Goal: Transaction & Acquisition: Purchase product/service

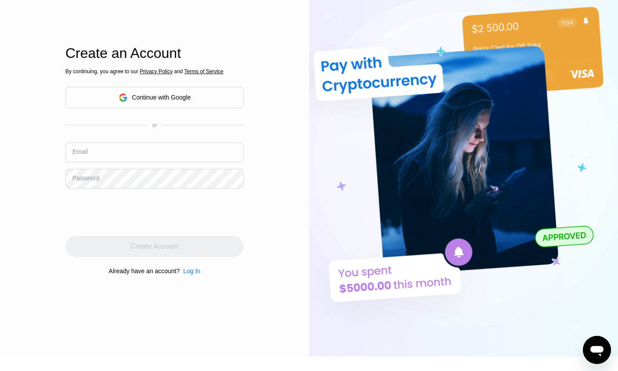
click at [81, 155] on div "Email" at bounding box center [79, 151] width 15 height 7
click at [80, 155] on div "Email" at bounding box center [79, 151] width 15 height 7
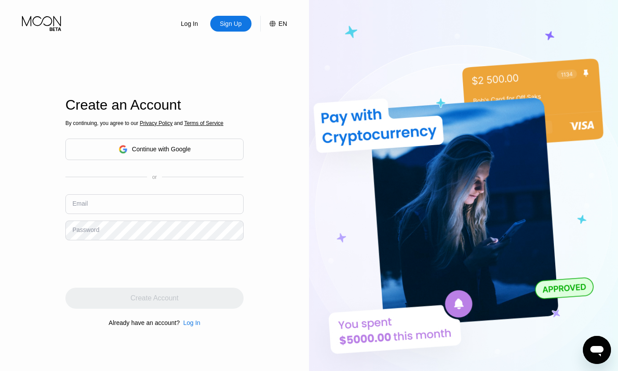
click at [82, 214] on input "text" at bounding box center [154, 204] width 178 height 20
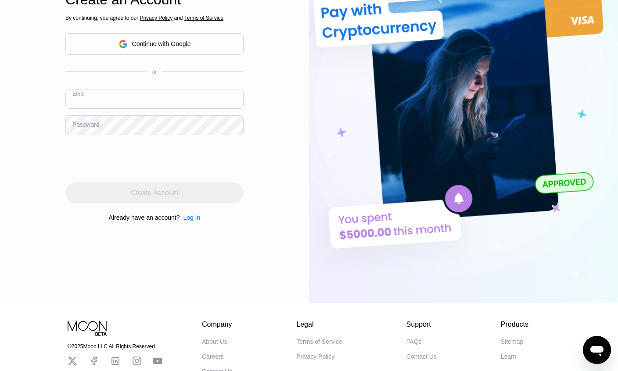
scroll to position [105, 0]
click at [82, 109] on input "text" at bounding box center [154, 99] width 178 height 20
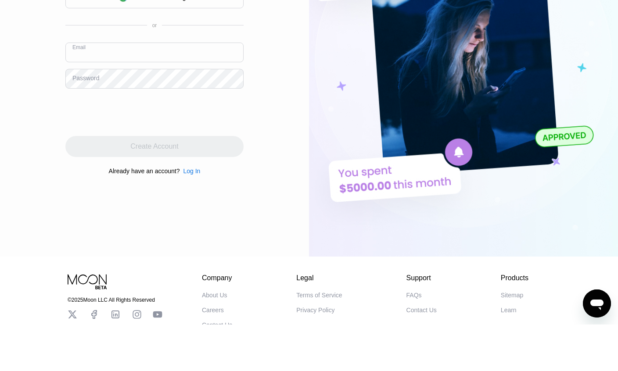
scroll to position [152, 0]
click at [75, 62] on input "text" at bounding box center [154, 53] width 178 height 20
paste input "Batmansuper007@proton.me"
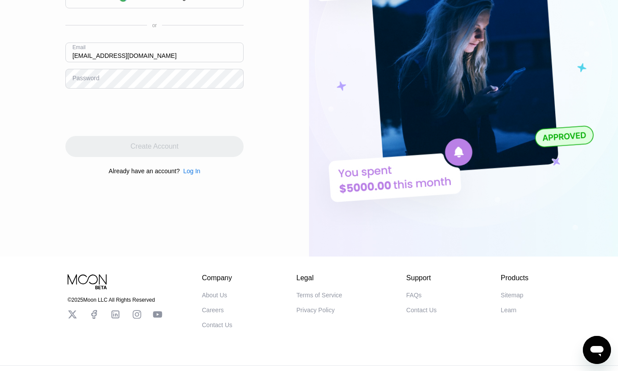
type input "Batmansuper007@proton.me"
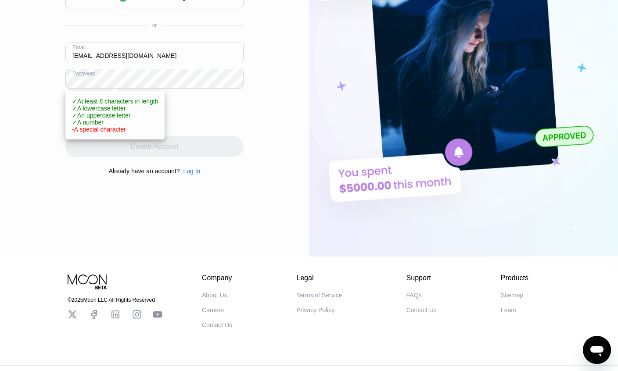
click at [42, 108] on div "Log In Sign Up EN Language Select an item Save Create an Account By continuing,…" at bounding box center [154, 52] width 309 height 409
click at [55, 214] on div "Log In Sign Up EN Language Select an item Save Create an Account By continuing,…" at bounding box center [154, 52] width 309 height 409
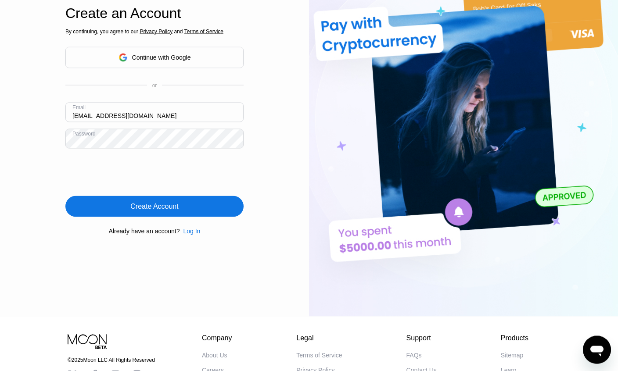
scroll to position [93, 0]
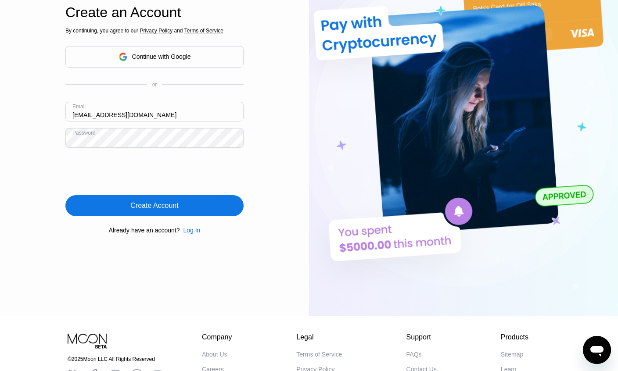
click at [89, 216] on div "Create Account" at bounding box center [154, 205] width 178 height 21
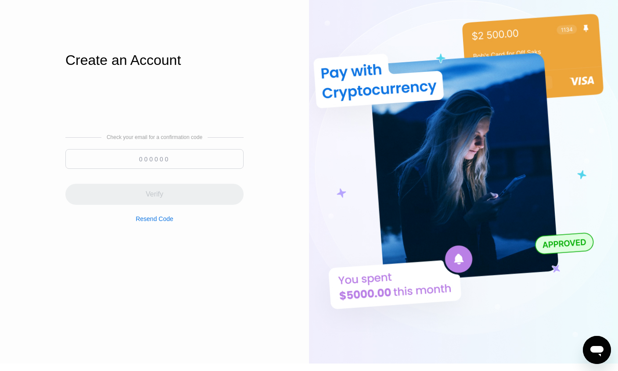
scroll to position [0, 0]
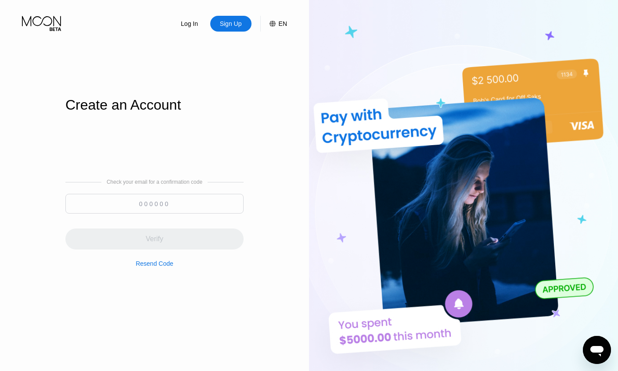
click at [227, 23] on div "Sign Up" at bounding box center [231, 23] width 24 height 9
click at [223, 27] on div "Sign Up" at bounding box center [231, 23] width 24 height 9
click at [33, 16] on icon at bounding box center [42, 23] width 41 height 15
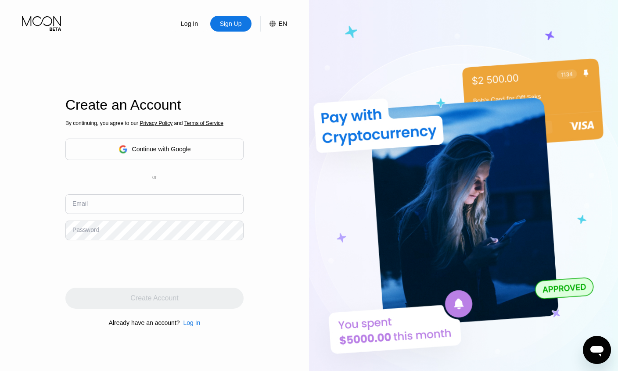
click at [92, 214] on input "text" at bounding box center [154, 204] width 178 height 20
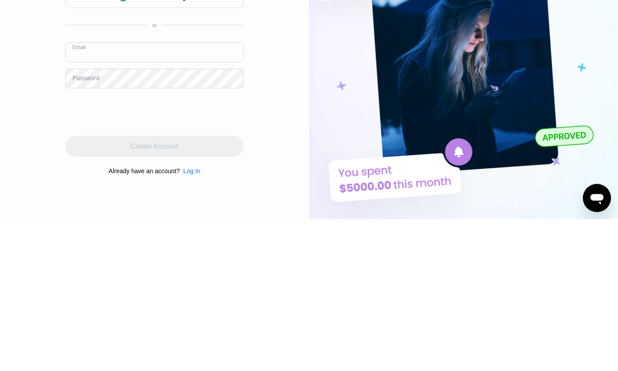
scroll to position [152, 0]
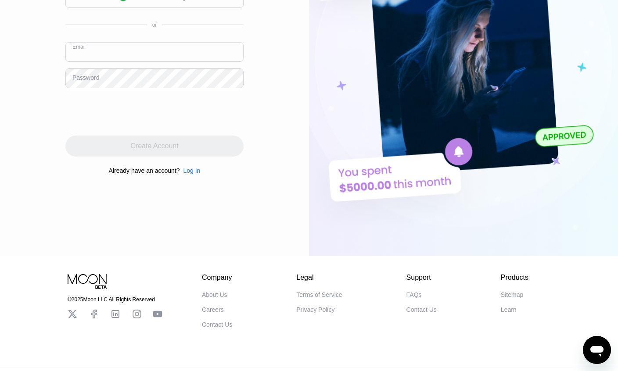
click at [84, 62] on input "text" at bounding box center [154, 52] width 178 height 20
click at [109, 62] on input "text" at bounding box center [154, 53] width 178 height 20
paste input "[EMAIL_ADDRESS][DOMAIN_NAME]"
type input "[EMAIL_ADDRESS][DOMAIN_NAME]"
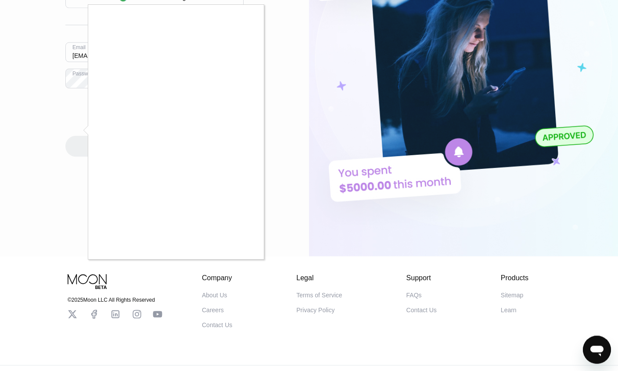
scroll to position [152, 0]
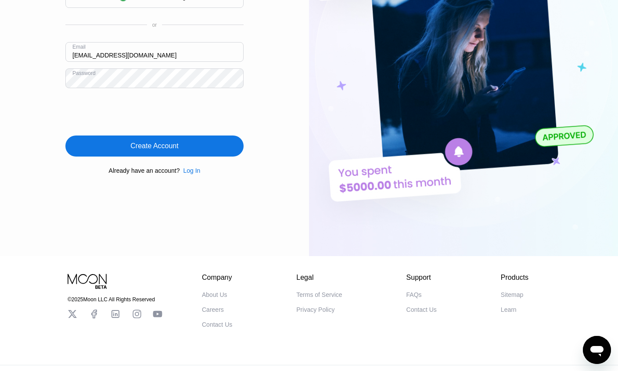
click at [100, 157] on div "Create Account" at bounding box center [154, 146] width 178 height 21
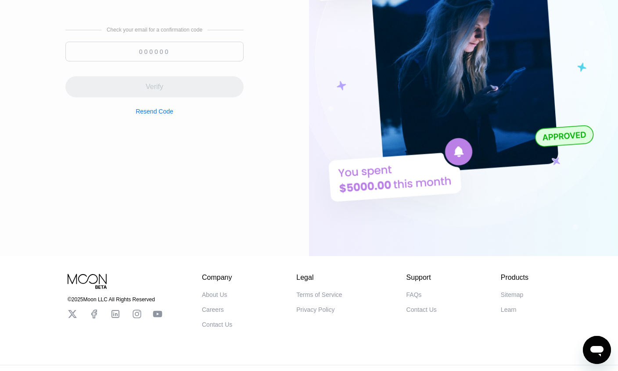
click at [101, 61] on input at bounding box center [154, 52] width 178 height 20
paste input "882548"
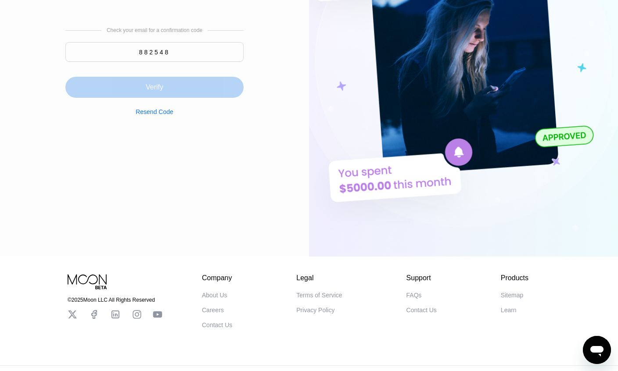
type input "882548"
click at [83, 98] on div "Verify" at bounding box center [154, 87] width 178 height 21
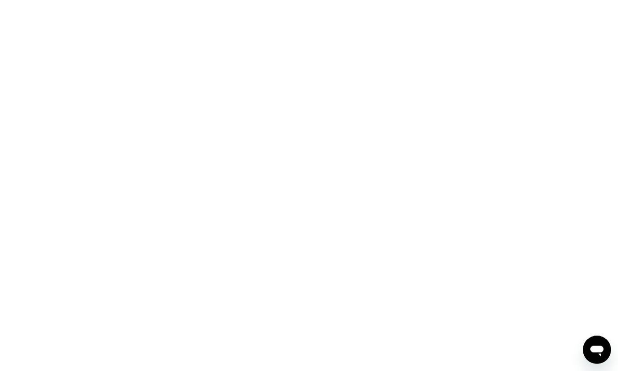
scroll to position [0, 0]
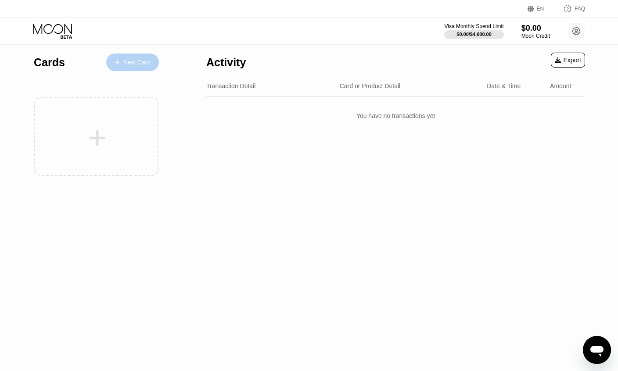
click at [129, 62] on div "New Card" at bounding box center [136, 62] width 27 height 7
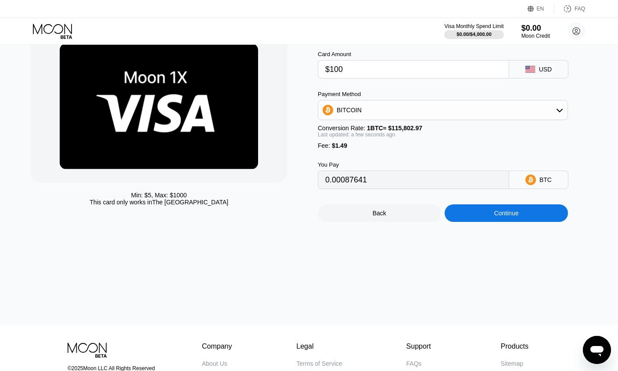
click at [445, 63] on input "$100" at bounding box center [413, 70] width 176 height 18
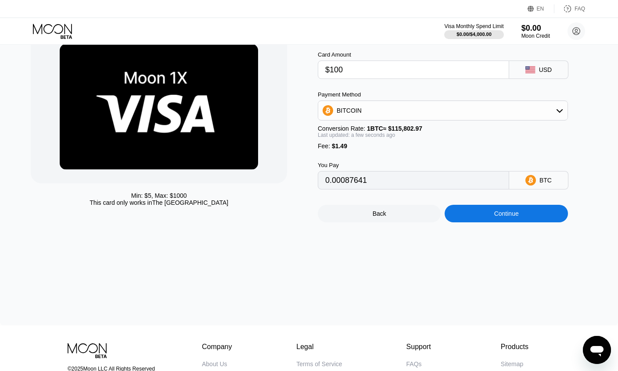
click at [465, 70] on input "$100" at bounding box center [413, 70] width 176 height 18
type input "$10"
type input "0.00009923"
type input "$1"
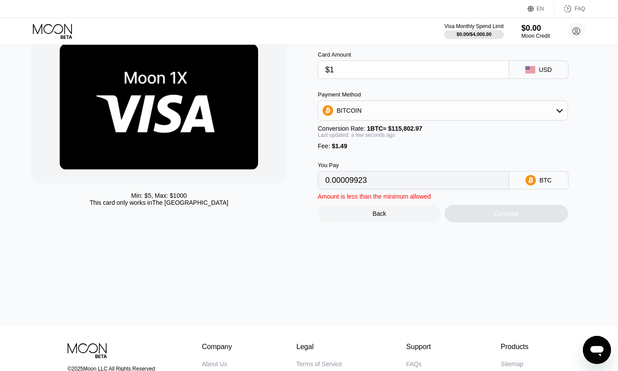
type input "0.00002151"
type input "0"
type input "$5"
type input "0.00005605"
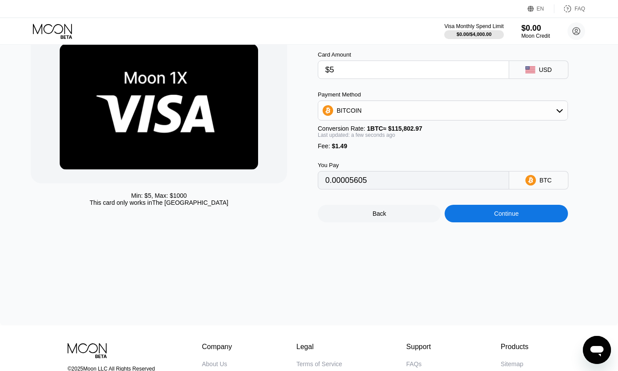
type input "$50"
type input "0.00044464"
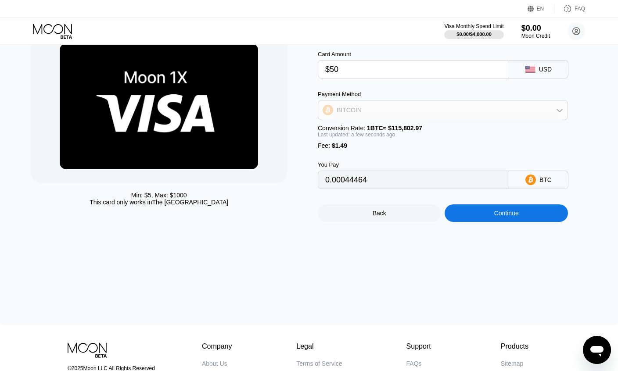
click at [542, 109] on div "BITCOIN" at bounding box center [442, 110] width 249 height 18
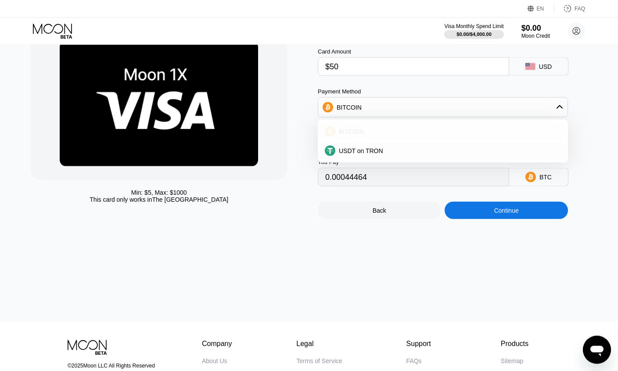
scroll to position [49, 0]
click at [485, 130] on div "BITCOIN" at bounding box center [448, 131] width 226 height 7
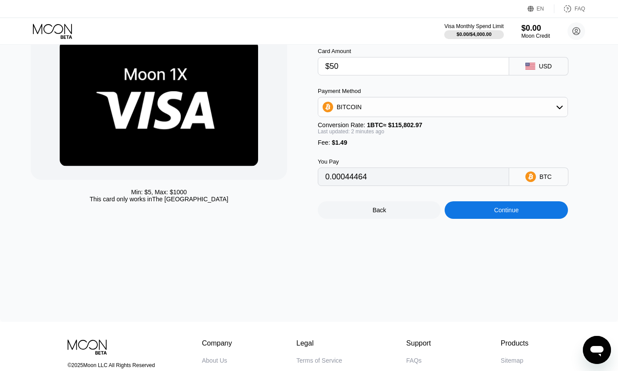
click at [436, 72] on input "$50" at bounding box center [413, 67] width 176 height 18
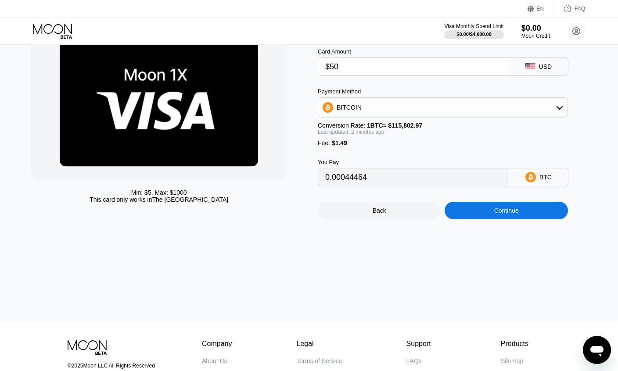
type input "$5"
type input "0.00005605"
type input "0"
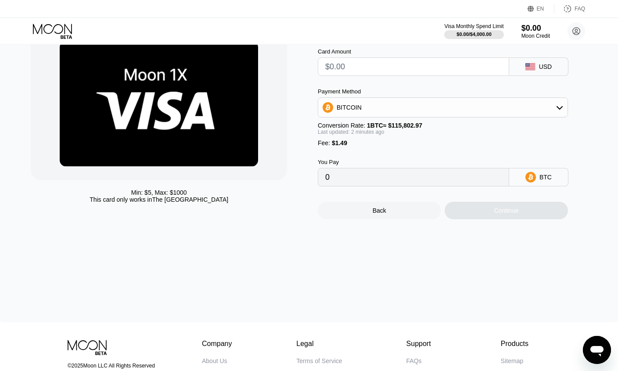
type input "$6"
type input "0.00006468"
type input "$60"
type input "0.00053099"
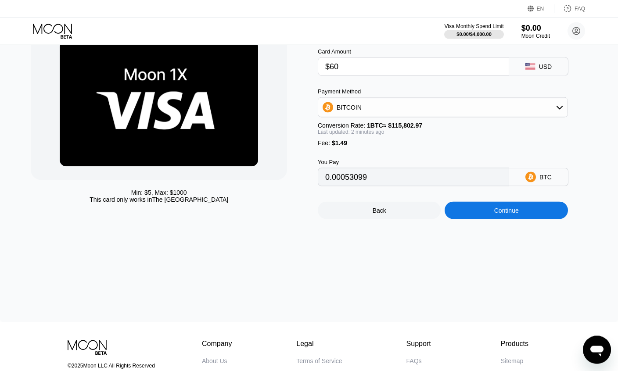
scroll to position [49, 0]
type input "$60"
click at [548, 108] on div "BITCOIN" at bounding box center [442, 107] width 249 height 18
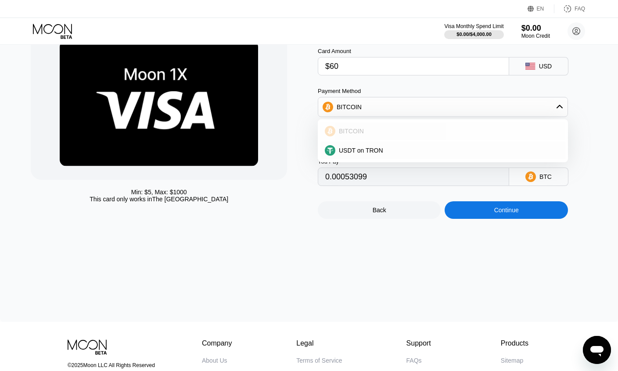
click at [471, 150] on div "USDT on TRON" at bounding box center [448, 150] width 226 height 7
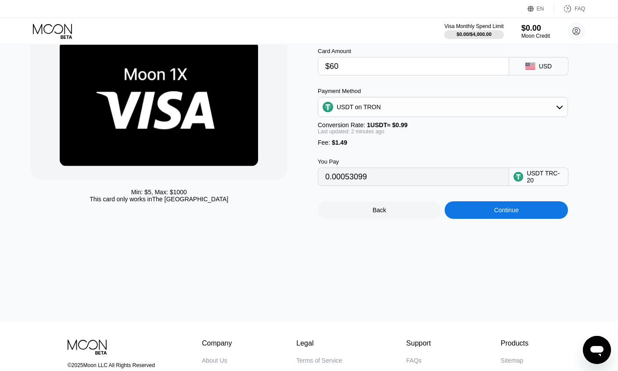
type input "62.11"
click at [528, 208] on div "Continue" at bounding box center [506, 210] width 123 height 18
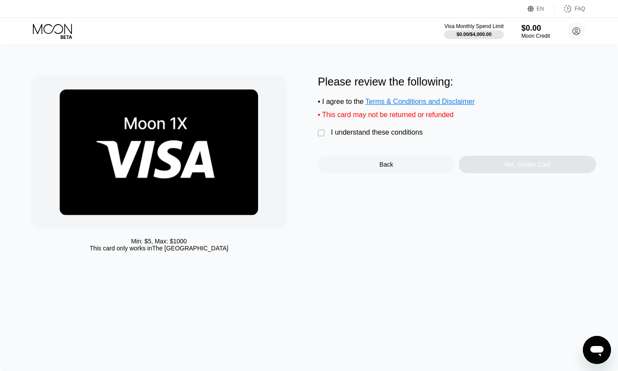
click at [323, 134] on div "" at bounding box center [322, 133] width 9 height 9
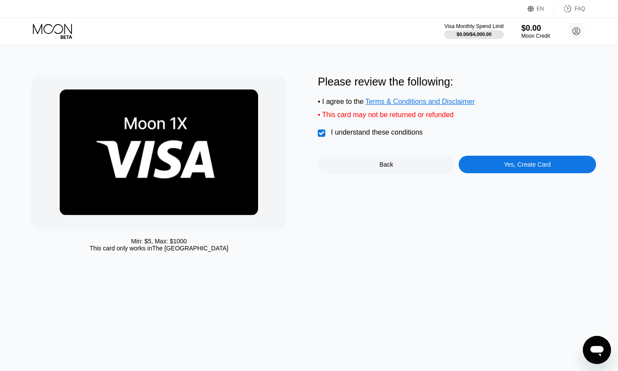
click at [543, 166] on div "Yes, Create Card" at bounding box center [527, 164] width 47 height 7
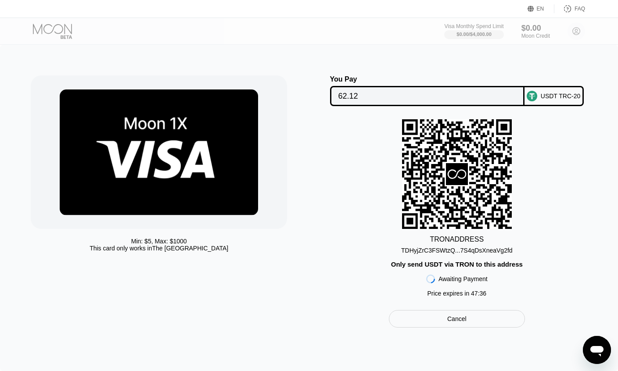
click at [492, 248] on div "TDHyjZrC3FSWtzQ...7S4qDsXneaVg2fd" at bounding box center [456, 249] width 111 height 11
click at [485, 250] on div "TDHyjZrC3FSWtzQ...7S4qDsXneaVg2fd" at bounding box center [456, 250] width 111 height 7
click at [491, 94] on input "62.12" at bounding box center [427, 96] width 178 height 18
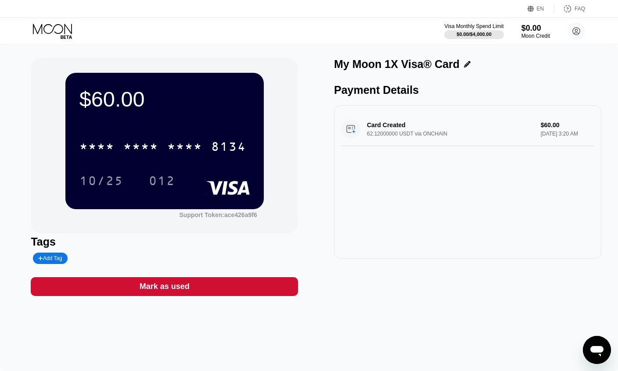
click at [97, 136] on div "* * * * * * * * * * * * 8134" at bounding box center [162, 147] width 177 height 22
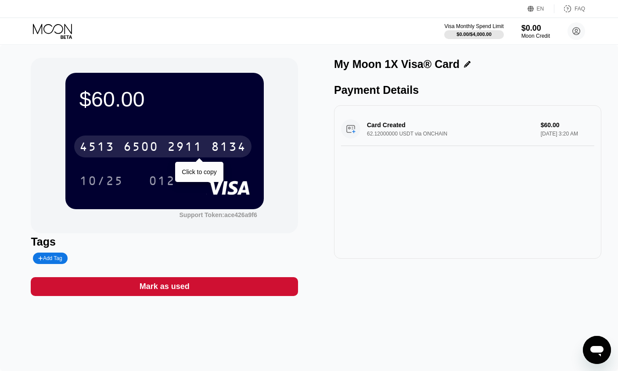
click at [117, 151] on div "4513 6500 2911 8134" at bounding box center [162, 147] width 177 height 22
click at [114, 144] on div "* * * *" at bounding box center [96, 148] width 35 height 14
